Goal: Task Accomplishment & Management: Manage account settings

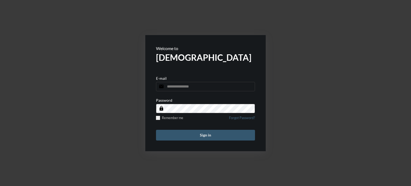
type input "**********"
click at [187, 137] on button "Sign in" at bounding box center [205, 135] width 99 height 11
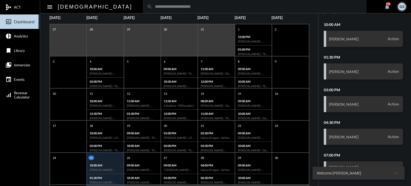
scroll to position [103, 0]
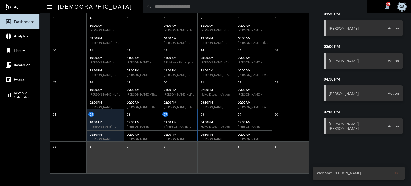
click at [176, 118] on div "09:00 AM [PERSON_NAME] - The Philosophy" at bounding box center [179, 124] width 36 height 13
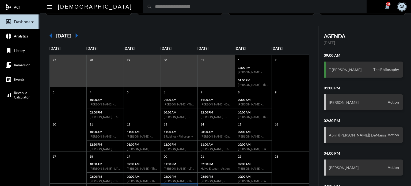
scroll to position [27, 0]
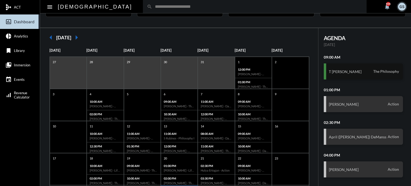
drag, startPoint x: 364, startPoint y: 68, endPoint x: 367, endPoint y: 73, distance: 6.6
click at [367, 73] on div "T [PERSON_NAME] The Philosophy" at bounding box center [362, 71] width 79 height 16
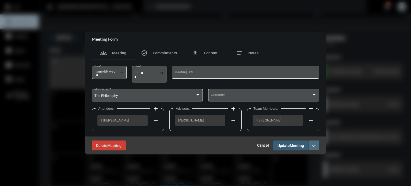
click at [314, 148] on mat-icon "expand_more" at bounding box center [313, 145] width 6 height 6
click at [314, 148] on div at bounding box center [205, 93] width 411 height 186
click at [314, 144] on mat-icon "expand_more" at bounding box center [313, 145] width 6 height 6
drag, startPoint x: 314, startPoint y: 144, endPoint x: 291, endPoint y: 46, distance: 100.6
click at [291, 46] on div at bounding box center [205, 93] width 411 height 186
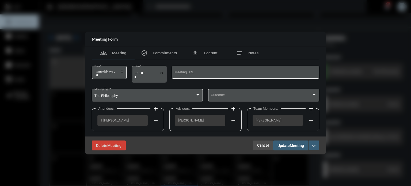
click at [263, 144] on span "Cancel" at bounding box center [263, 145] width 12 height 4
